Goal: Answer question/provide support: Share knowledge or assist other users

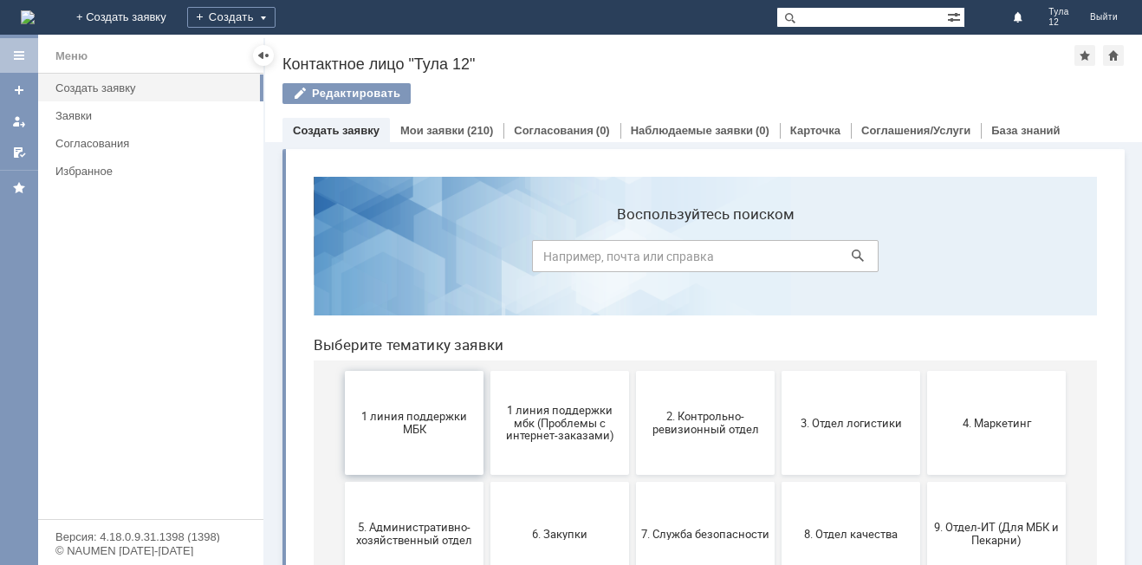
click at [400, 422] on span "1 линия поддержки МБК" at bounding box center [414, 423] width 128 height 26
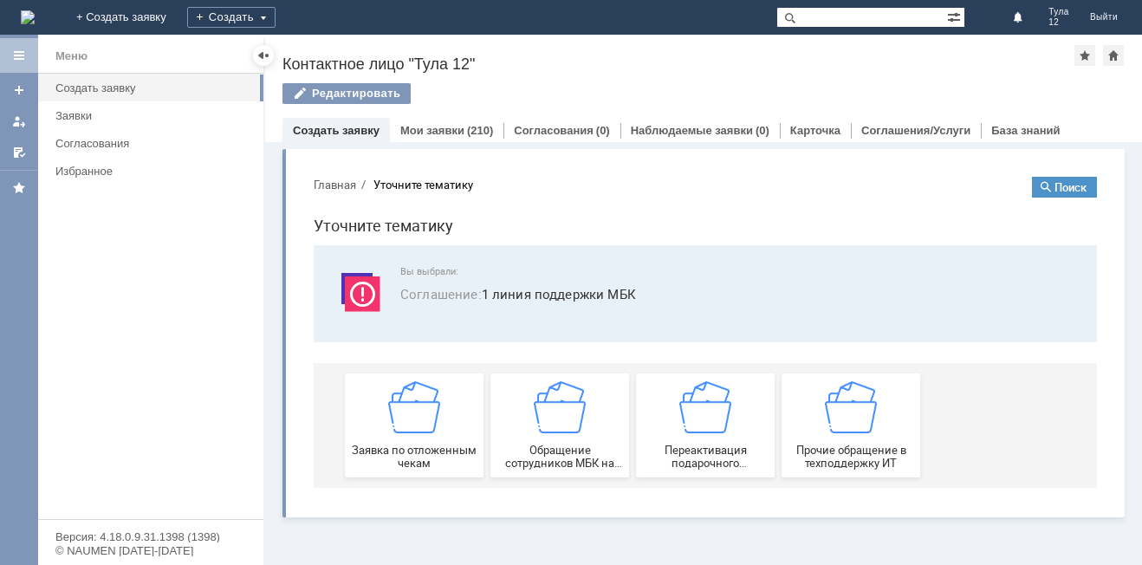
click at [400, 422] on img at bounding box center [414, 407] width 52 height 52
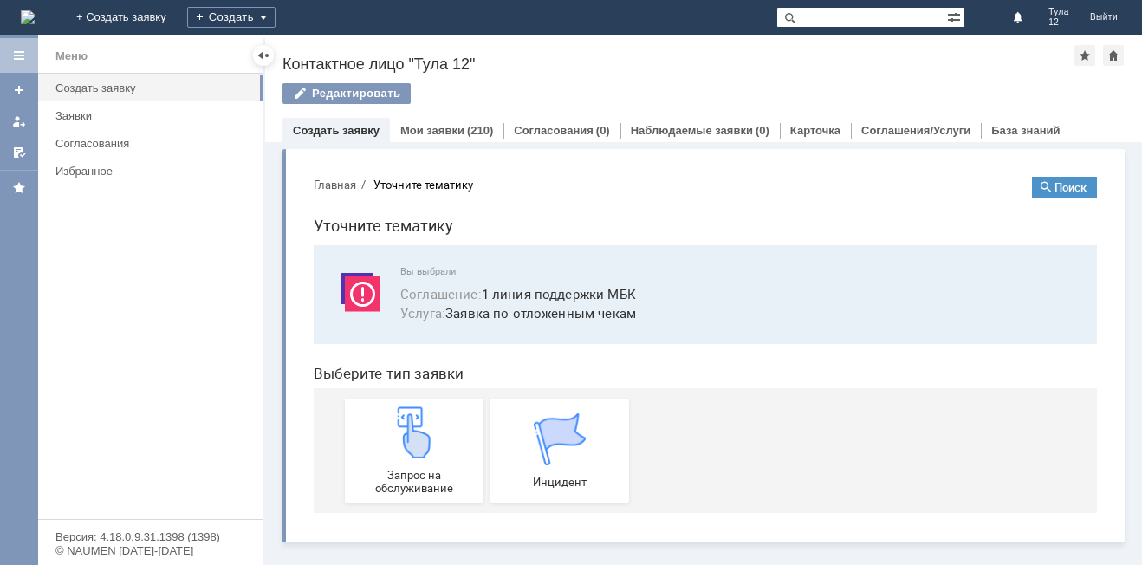
click at [400, 422] on img at bounding box center [414, 432] width 52 height 52
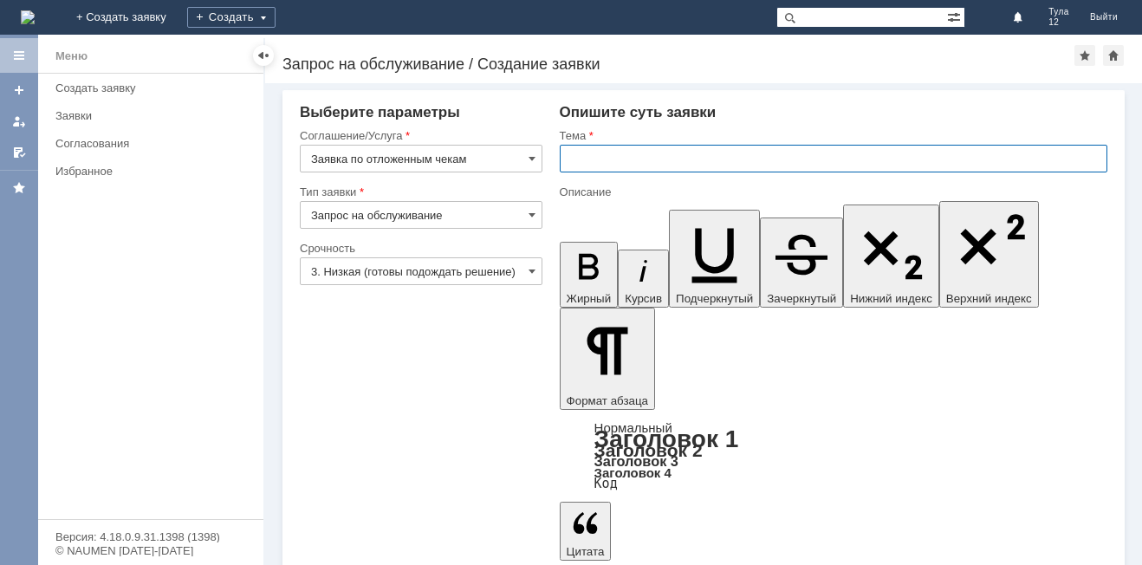
click at [605, 157] on input "text" at bounding box center [833, 159] width 547 height 28
type input "отложенные чеки"
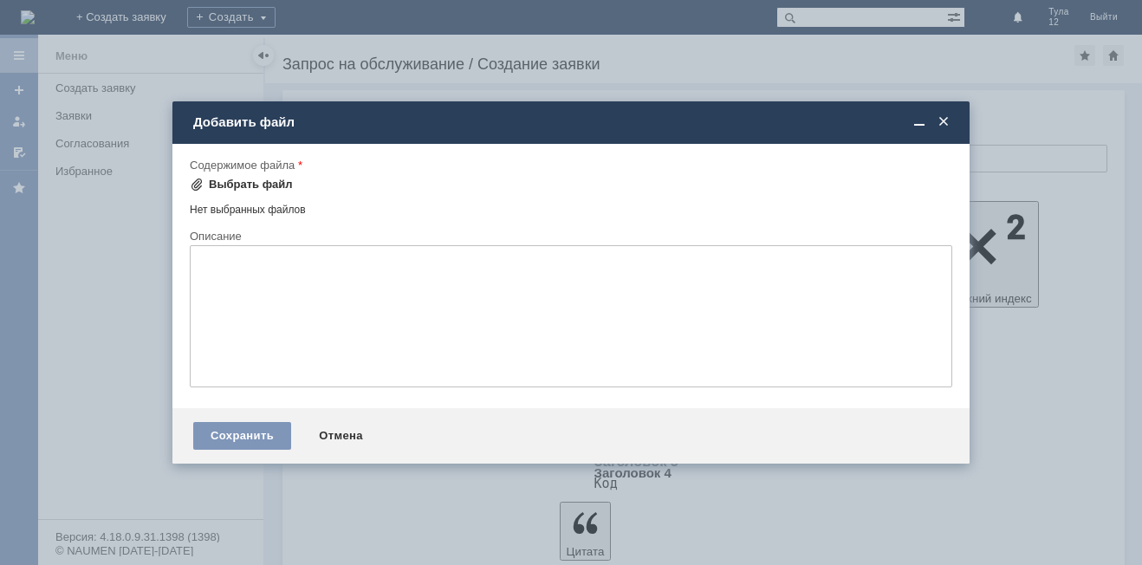
click at [272, 183] on div "Выбрать файл" at bounding box center [251, 185] width 84 height 14
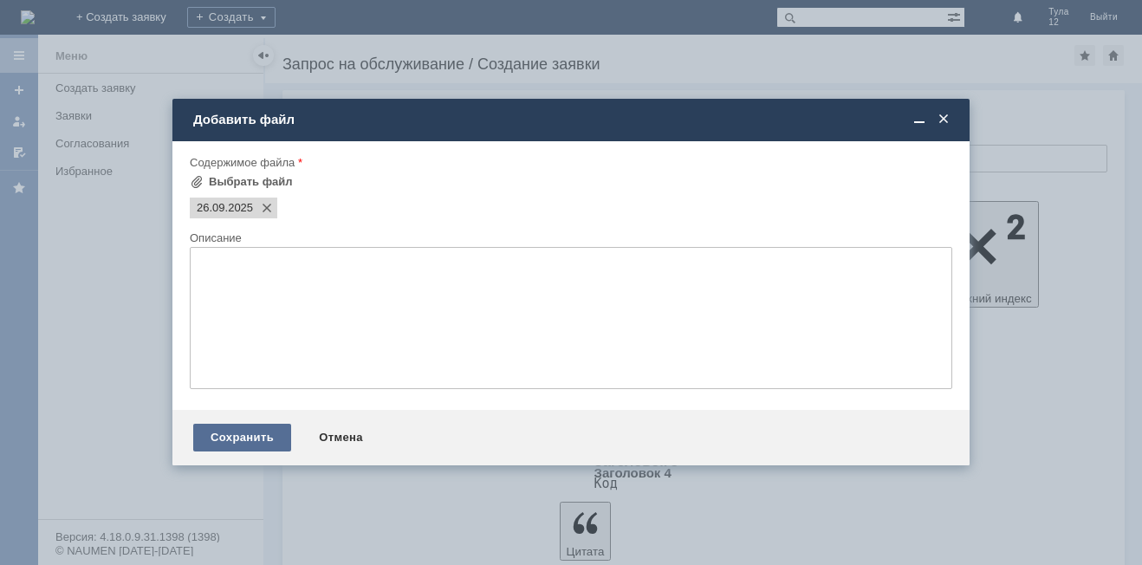
click at [212, 434] on div "Сохранить" at bounding box center [242, 438] width 98 height 28
